Goal: Find specific page/section: Find specific page/section

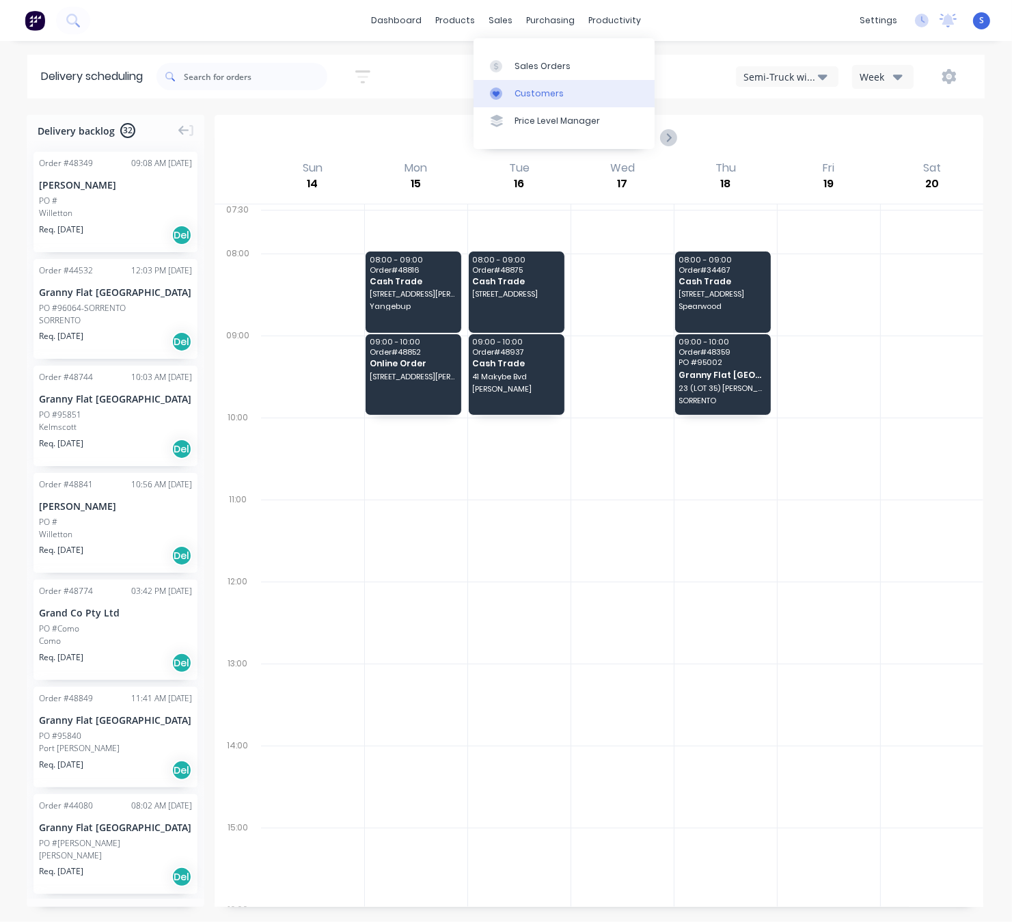
click at [547, 92] on div "Customers" at bounding box center [539, 93] width 49 height 12
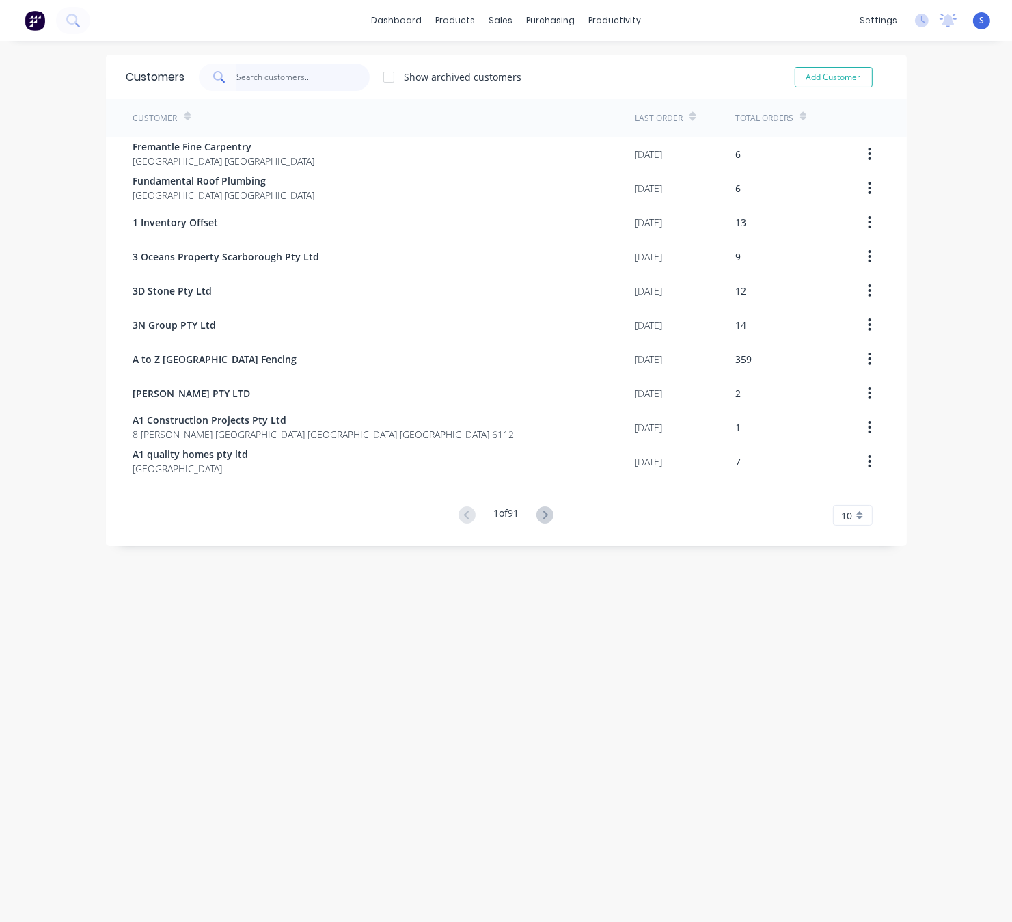
click at [256, 65] on input "text" at bounding box center [302, 77] width 133 height 27
drag, startPoint x: 588, startPoint y: 711, endPoint x: 539, endPoint y: 569, distance: 151.1
click at [588, 711] on div "Customers Show archived customers Add Customer Customer Last Order Total Orders…" at bounding box center [506, 495] width 1012 height 881
click at [280, 73] on input "text" at bounding box center [302, 77] width 133 height 27
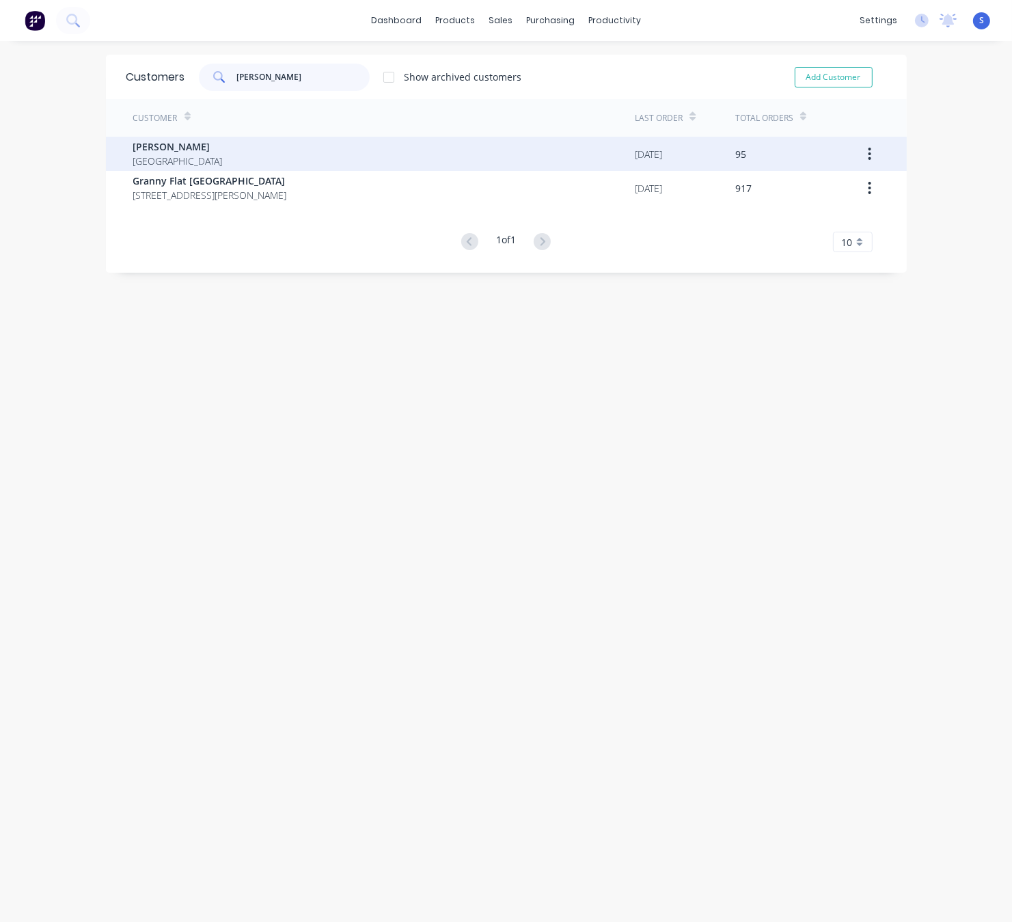
type input "[PERSON_NAME]"
click at [284, 150] on div "[PERSON_NAME] [GEOGRAPHIC_DATA]" at bounding box center [384, 154] width 502 height 34
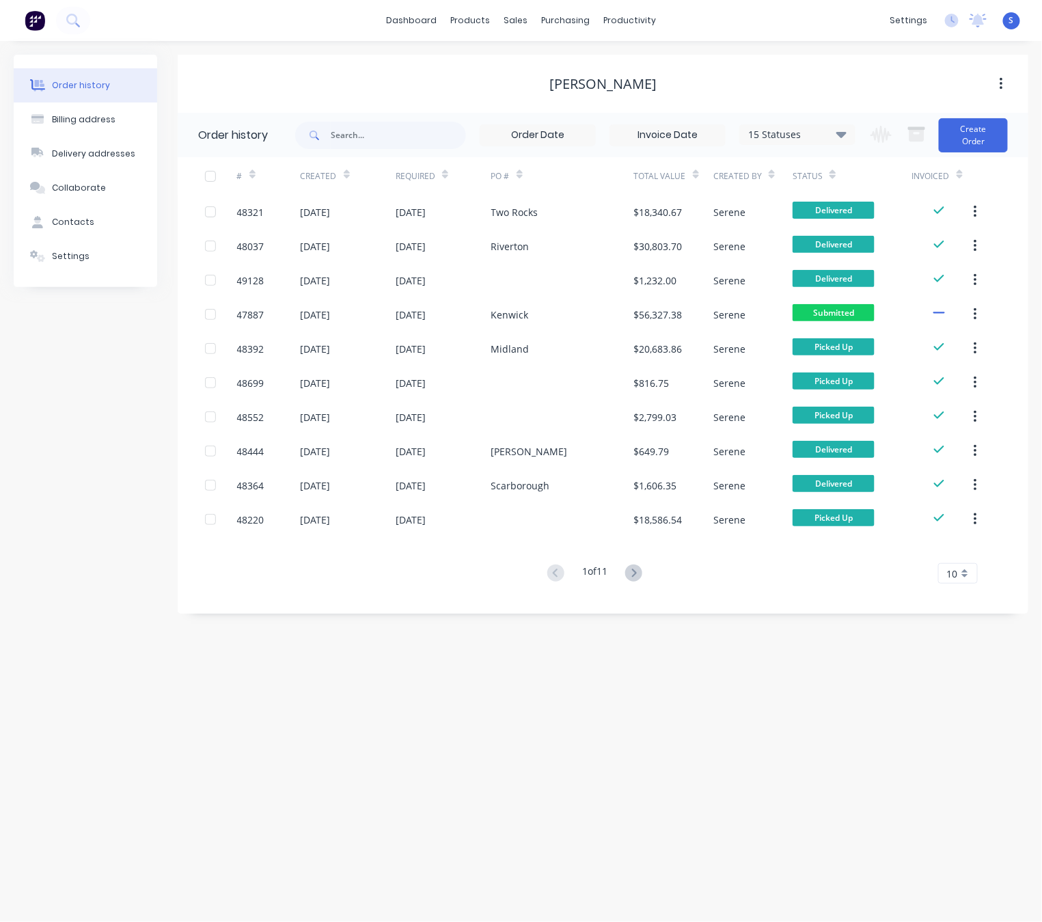
click at [465, 714] on div "Order history Billing address Delivery addresses Collaborate Contacts Settings …" at bounding box center [521, 481] width 1042 height 881
drag, startPoint x: 463, startPoint y: 726, endPoint x: 648, endPoint y: 728, distance: 184.5
drag, startPoint x: 388, startPoint y: 719, endPoint x: 506, endPoint y: 718, distance: 118.9
drag, startPoint x: 352, startPoint y: 672, endPoint x: 438, endPoint y: 683, distance: 86.8
drag, startPoint x: 528, startPoint y: 79, endPoint x: 742, endPoint y: 81, distance: 214.6
